Goal: Task Accomplishment & Management: Use online tool/utility

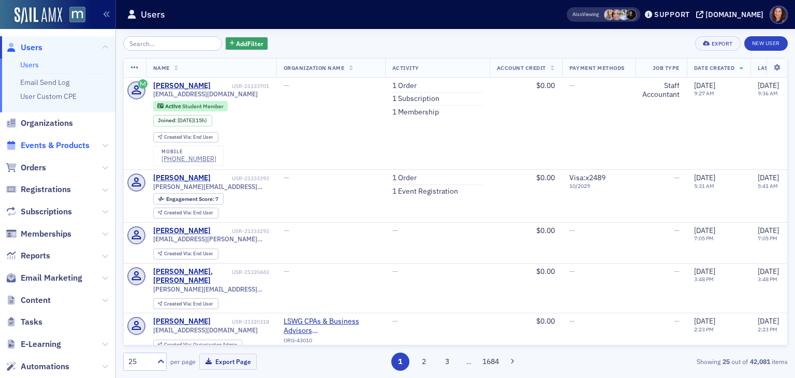
click at [44, 145] on span "Events & Products" at bounding box center [55, 145] width 69 height 11
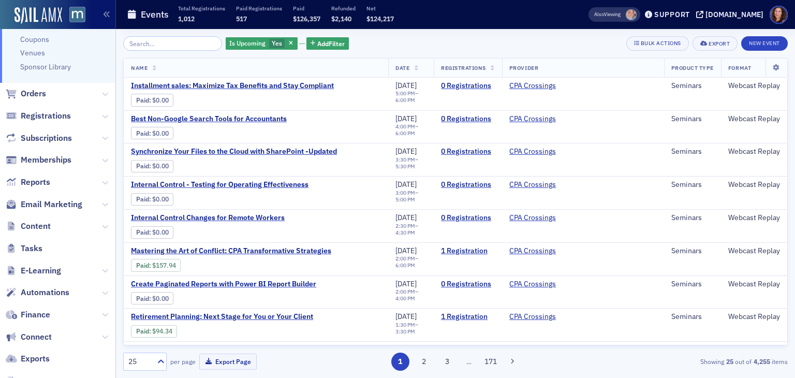
scroll to position [230, 0]
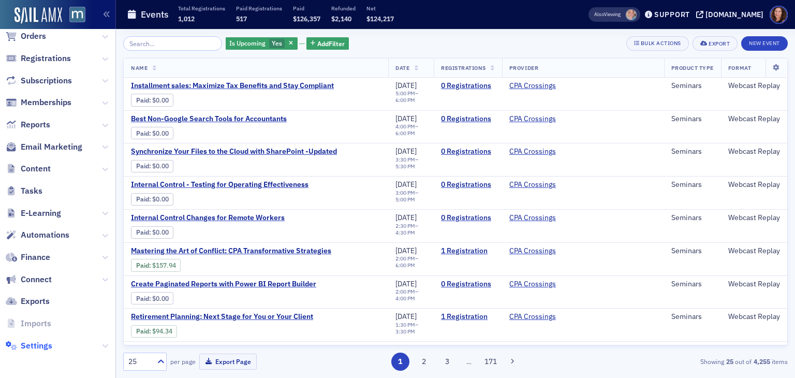
click at [41, 343] on span "Settings" at bounding box center [37, 345] width 32 height 11
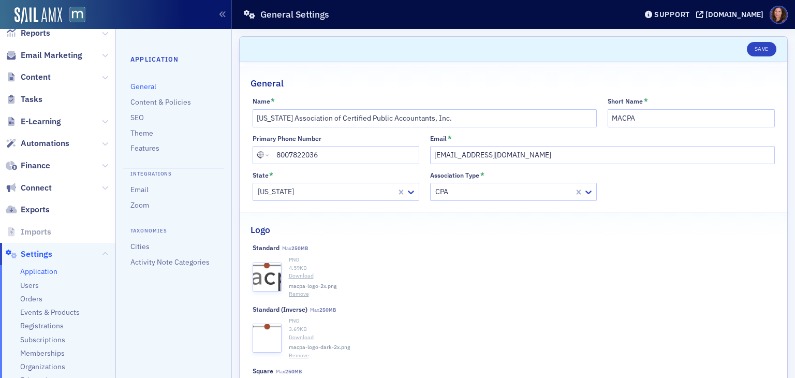
scroll to position [236, 0]
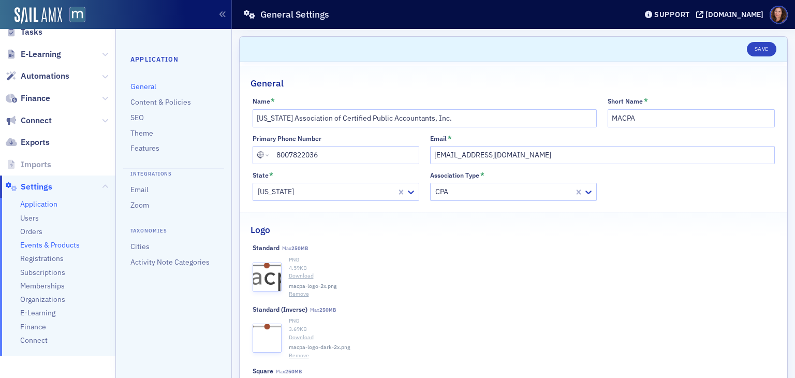
click at [42, 246] on span "Events & Products" at bounding box center [49, 245] width 59 height 10
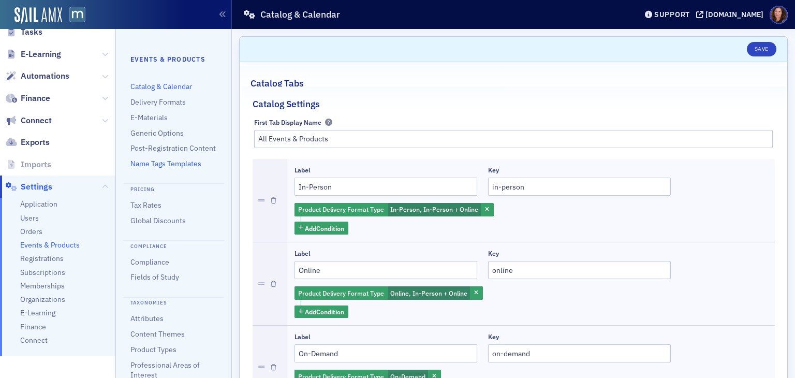
click at [168, 168] on link "Name Tags Templates" at bounding box center [165, 163] width 71 height 9
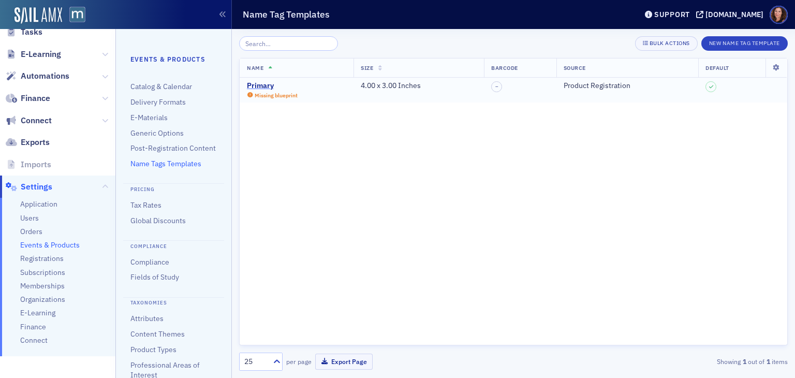
click at [257, 84] on div "Primary" at bounding box center [272, 85] width 51 height 9
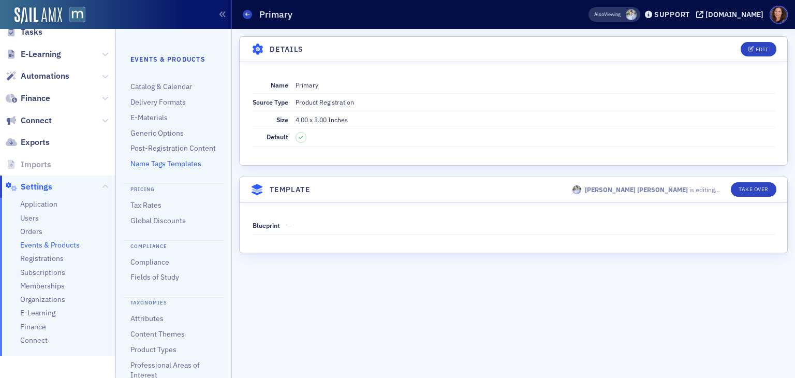
click at [700, 110] on dd "Product Registration" at bounding box center [534, 102] width 479 height 17
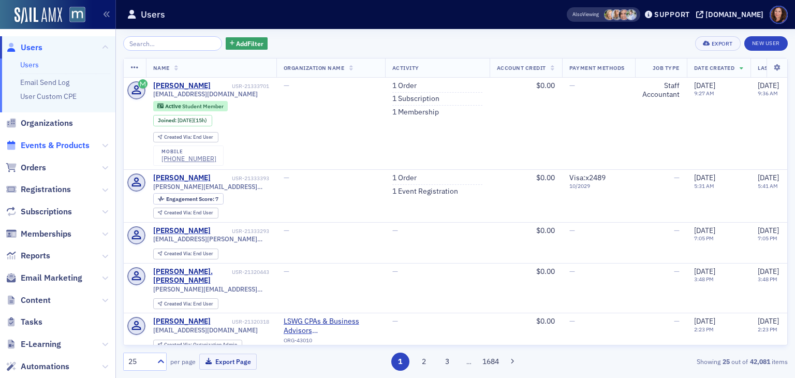
click at [58, 147] on span "Events & Products" at bounding box center [55, 145] width 69 height 11
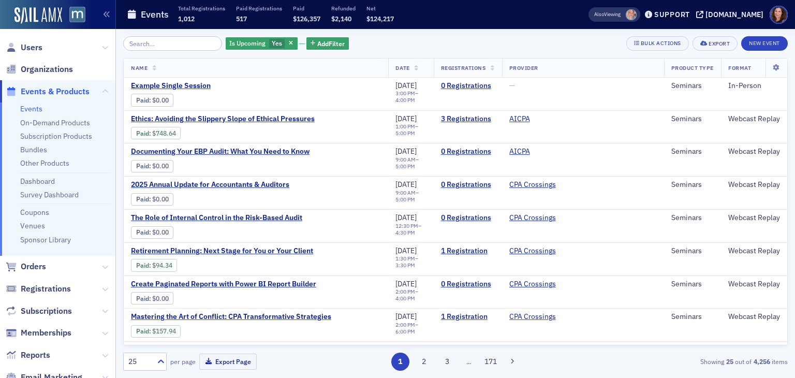
drag, startPoint x: 172, startPoint y: 40, endPoint x: 149, endPoint y: 36, distance: 23.1
click at [149, 36] on input "search" at bounding box center [172, 43] width 99 height 14
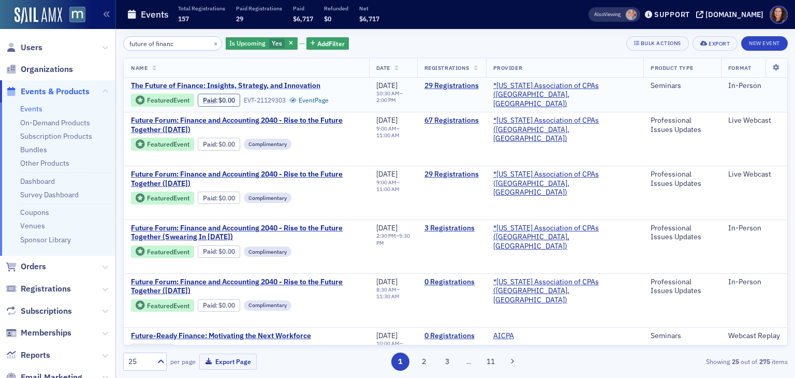
type input "future of financ"
click at [276, 87] on span "The Future of Finance: Insights, Strategy, and Innovation" at bounding box center [225, 85] width 189 height 9
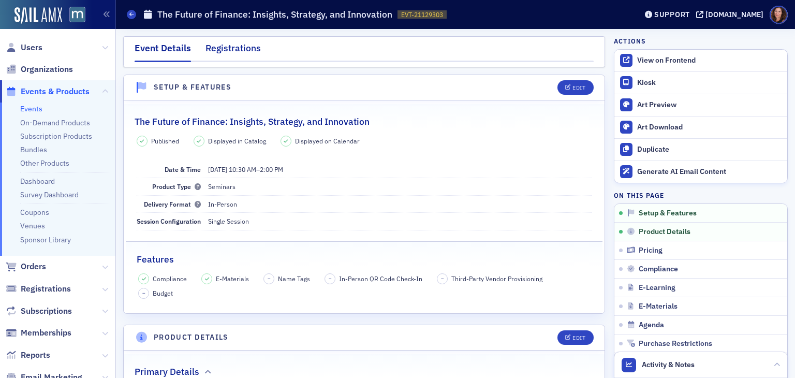
click at [236, 49] on div "Registrations" at bounding box center [232, 50] width 55 height 19
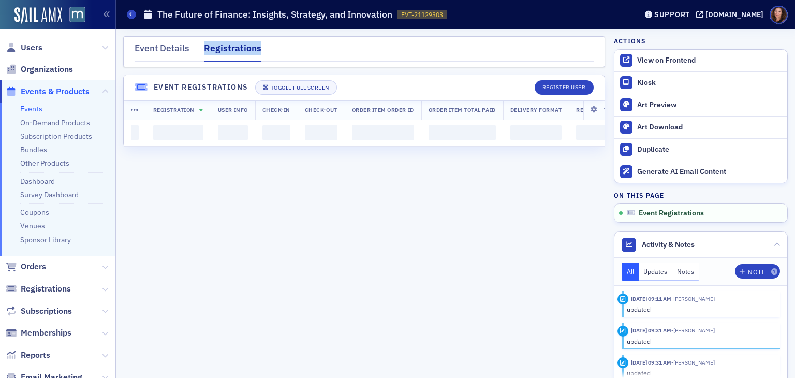
click at [236, 49] on div "Registrations" at bounding box center [232, 51] width 57 height 21
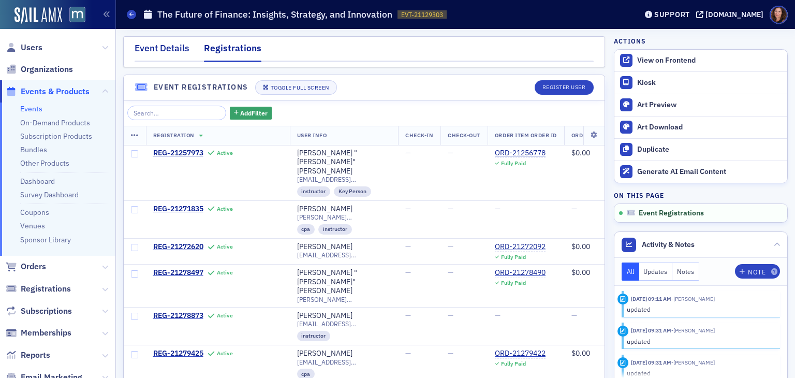
click at [168, 46] on div "Event Details" at bounding box center [161, 50] width 55 height 19
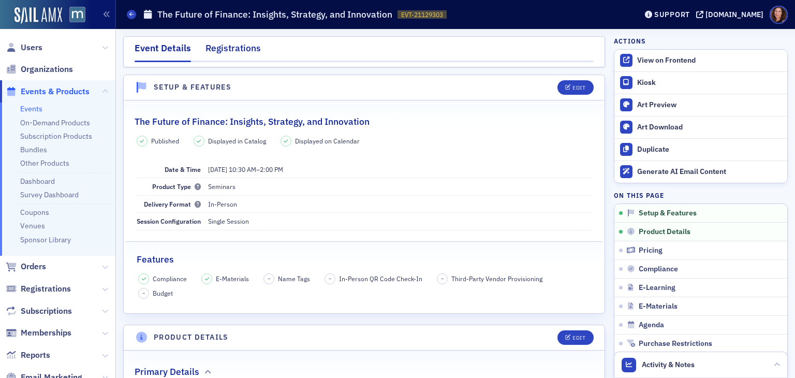
click at [230, 43] on div "Registrations" at bounding box center [232, 50] width 55 height 19
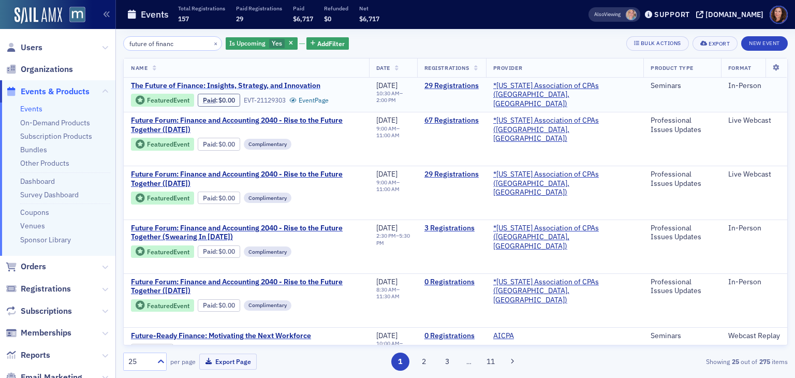
click at [261, 85] on span "The Future of Finance: Insights, Strategy, and Innovation" at bounding box center [225, 85] width 189 height 9
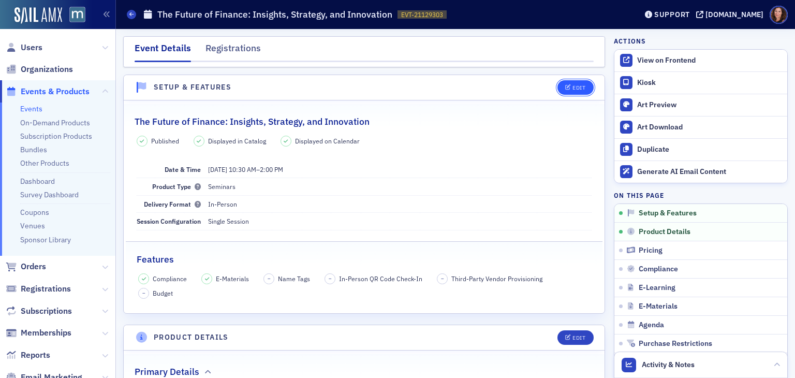
click at [557, 84] on button "Edit" at bounding box center [575, 87] width 36 height 14
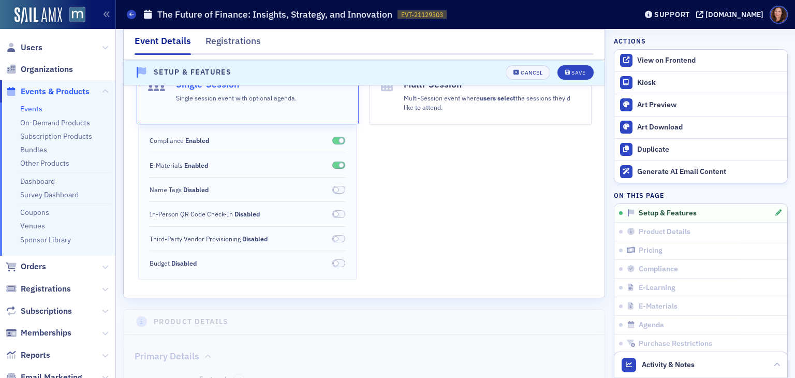
scroll to position [233, 0]
click at [336, 188] on span at bounding box center [338, 190] width 13 height 8
click at [571, 65] on button "Save" at bounding box center [575, 72] width 36 height 14
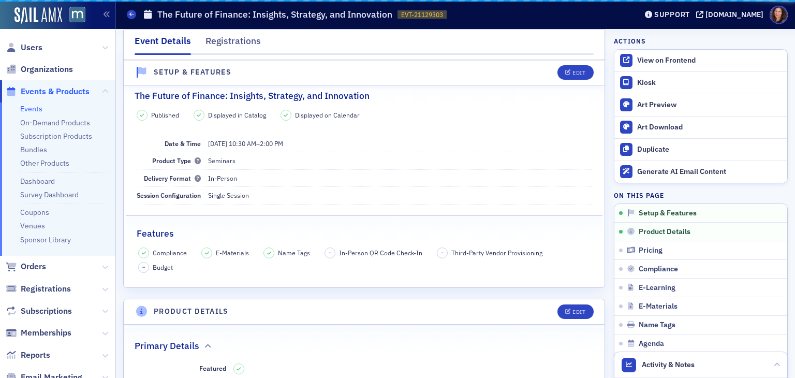
scroll to position [14, 0]
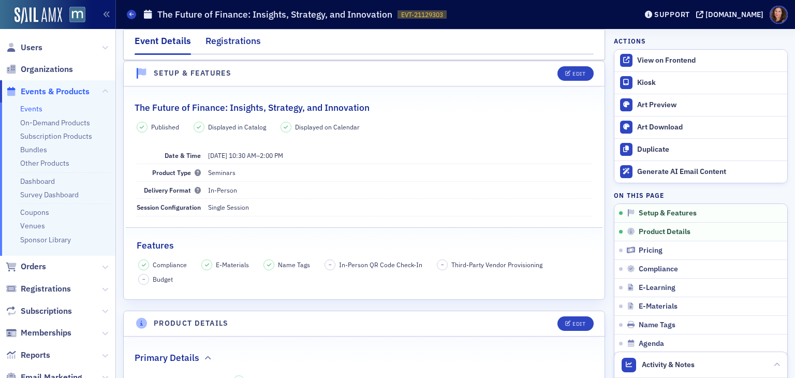
click at [237, 39] on div "Registrations" at bounding box center [232, 43] width 55 height 19
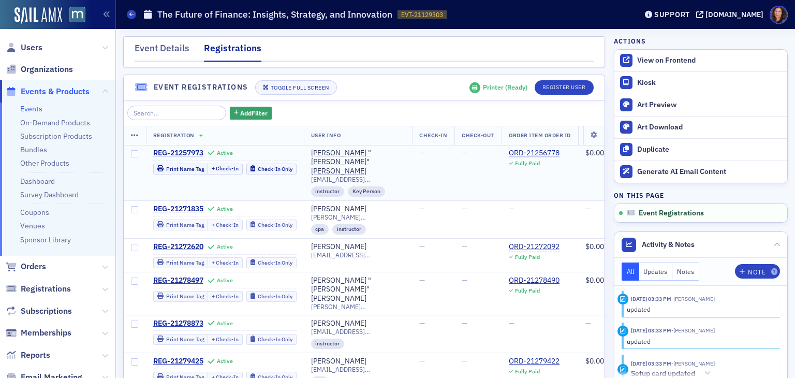
click at [187, 149] on span "REG-21257973" at bounding box center [178, 152] width 50 height 9
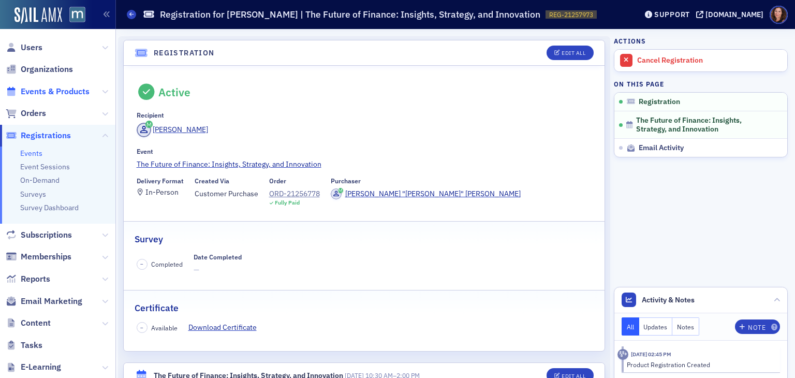
click at [48, 91] on span "Events & Products" at bounding box center [55, 91] width 69 height 11
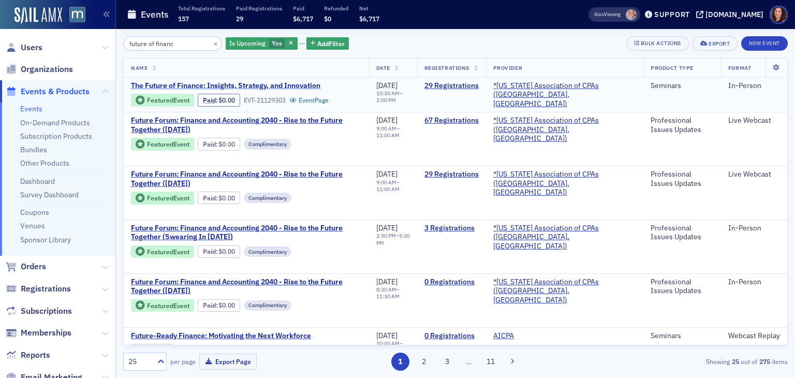
click at [288, 82] on span "The Future of Finance: Insights, Strategy, and Innovation" at bounding box center [225, 85] width 189 height 9
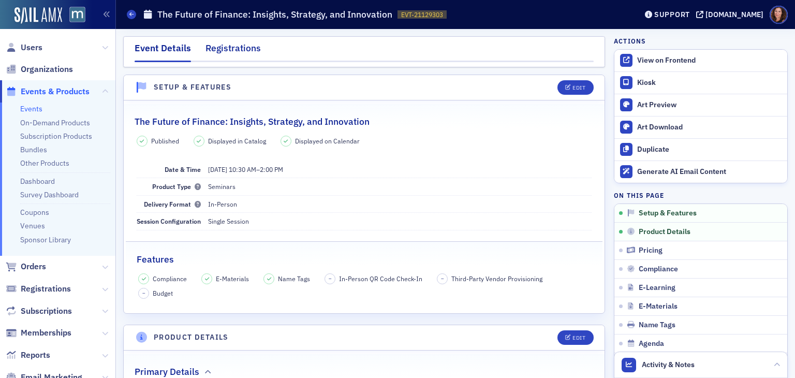
click at [219, 42] on div "Registrations" at bounding box center [232, 50] width 55 height 19
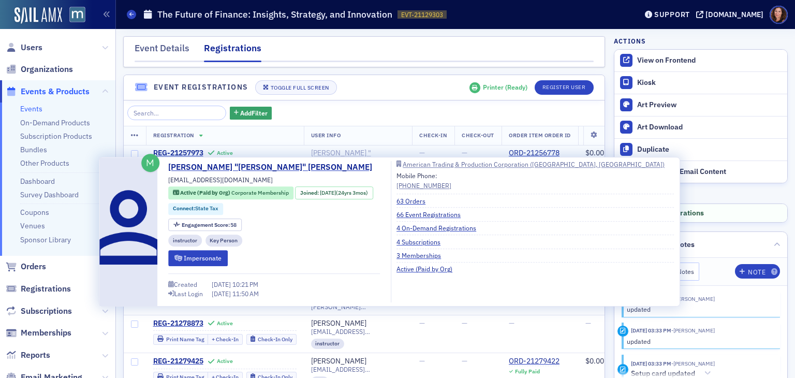
click at [333, 150] on div "Jeffrey "Jeff" Lawson" at bounding box center [358, 161] width 94 height 27
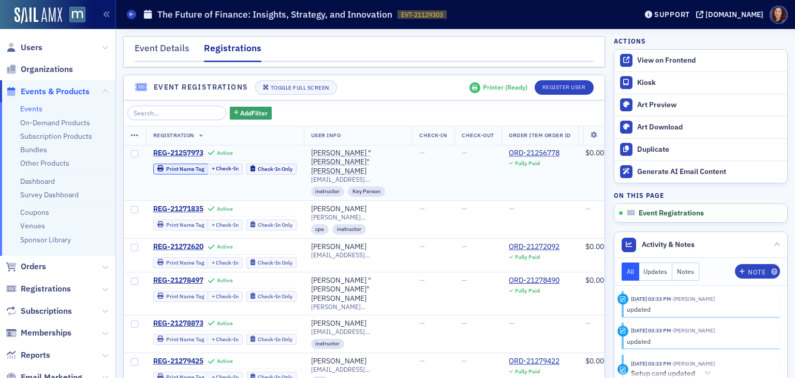
click at [180, 169] on div "Print Name Tag" at bounding box center [185, 169] width 38 height 6
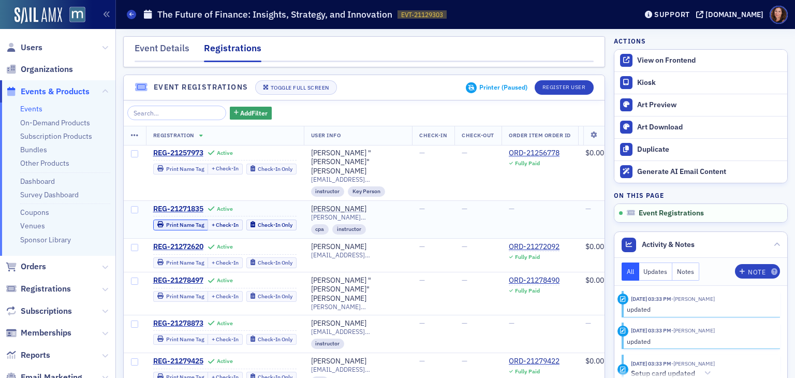
click at [196, 222] on div "Print Name Tag" at bounding box center [185, 225] width 38 height 6
click at [182, 219] on button "Print Name Tag" at bounding box center [180, 224] width 55 height 11
click at [485, 86] on div "Printer ( Paused )" at bounding box center [503, 87] width 48 height 8
click at [432, 87] on div "Printer is paused." at bounding box center [426, 87] width 62 height 18
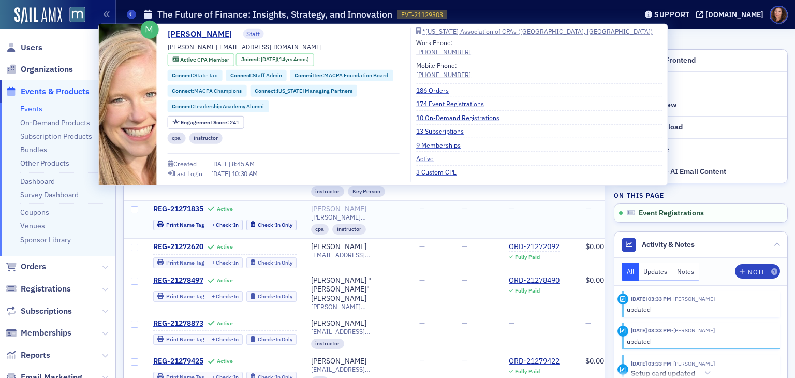
click at [340, 204] on div "[PERSON_NAME]" at bounding box center [338, 208] width 55 height 9
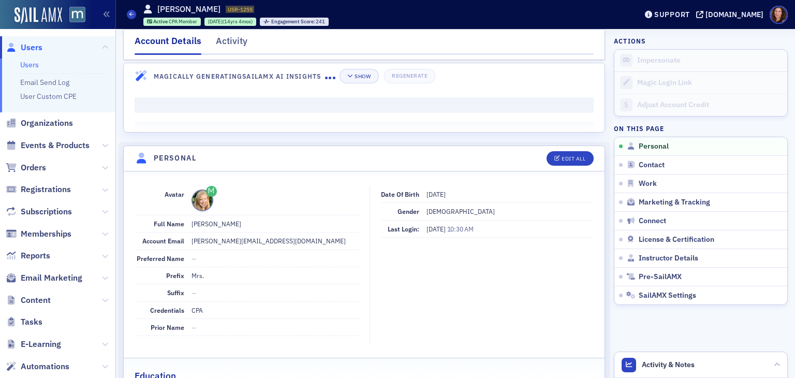
scroll to position [25, 0]
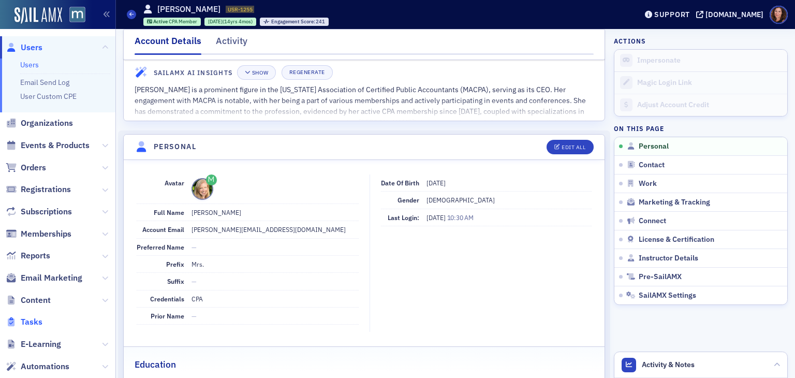
click at [32, 323] on span "Tasks" at bounding box center [32, 321] width 22 height 11
